Goal: Task Accomplishment & Management: Use online tool/utility

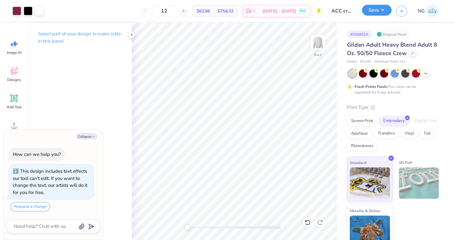
click at [375, 10] on button "Save" at bounding box center [377, 10] width 30 height 11
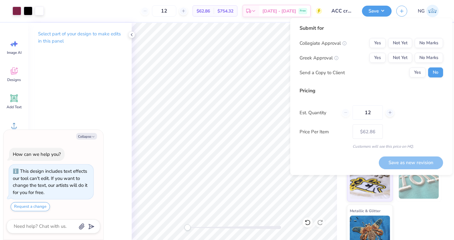
click at [339, 10] on input "ACC crewneck" at bounding box center [342, 11] width 31 height 12
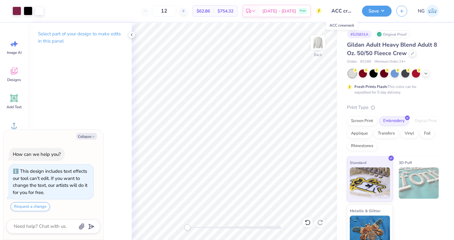
click at [339, 10] on input "ACC crewneck" at bounding box center [342, 11] width 31 height 12
click at [340, 11] on input "ACC crewneck" at bounding box center [342, 11] width 31 height 12
click at [427, 36] on div "# 525831A Original Proof" at bounding box center [394, 34] width 95 height 8
click at [375, 10] on button "Save" at bounding box center [377, 10] width 30 height 11
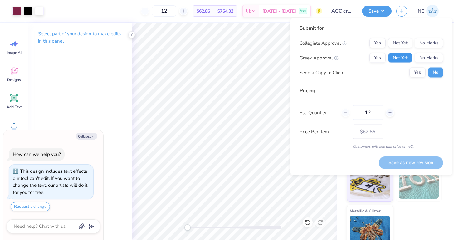
click at [397, 61] on button "Not Yet" at bounding box center [401, 58] width 24 height 10
click at [422, 40] on button "No Marks" at bounding box center [429, 43] width 28 height 10
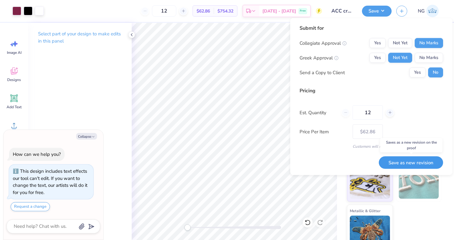
click at [409, 162] on button "Save as new revision" at bounding box center [411, 162] width 64 height 13
type textarea "x"
type input "– –"
type textarea "x"
type input "$62.86"
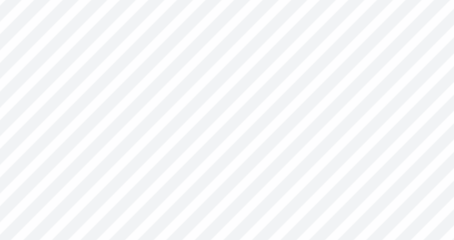
type textarea "x"
